Goal: Information Seeking & Learning: Learn about a topic

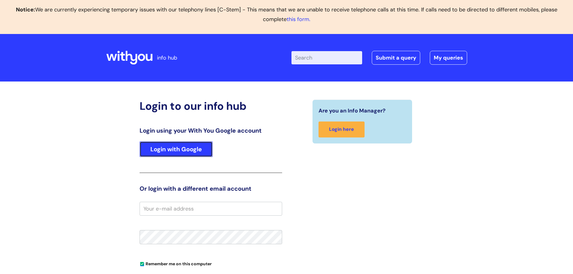
click at [181, 145] on link "Login with Google" at bounding box center [176, 149] width 73 height 16
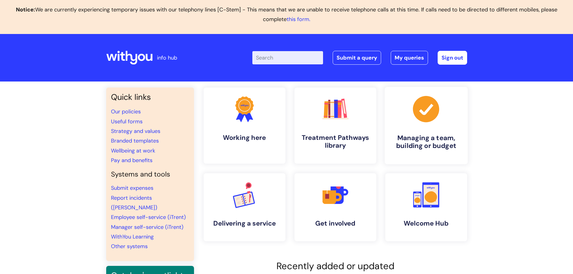
click at [437, 114] on icon at bounding box center [426, 109] width 26 height 26
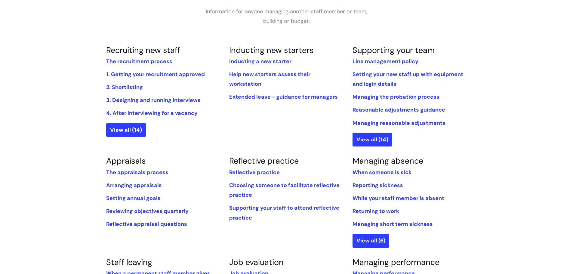
scroll to position [150, 0]
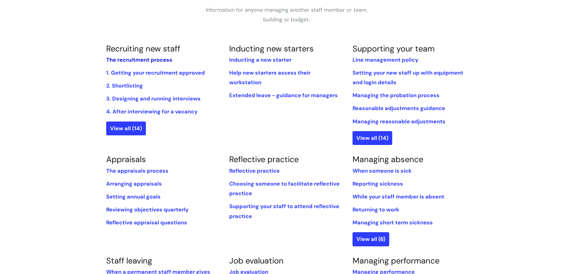
click at [128, 60] on link "The recruitment process" at bounding box center [139, 59] width 66 height 7
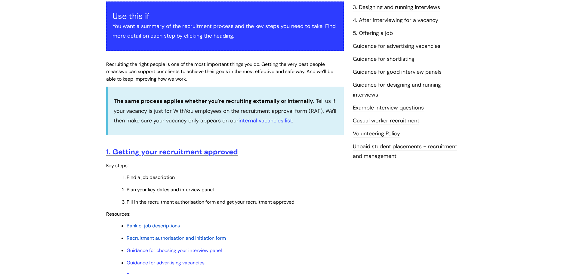
scroll to position [181, 0]
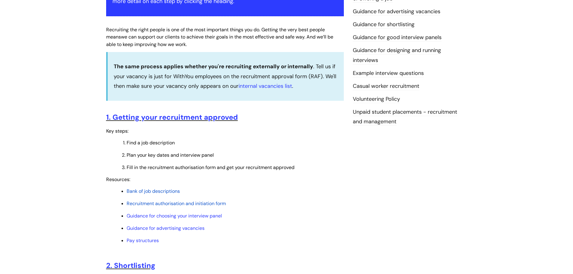
click at [160, 192] on span "Bank of job descriptions" at bounding box center [153, 191] width 53 height 6
